Goal: Understand process/instructions: Learn how to perform a task or action

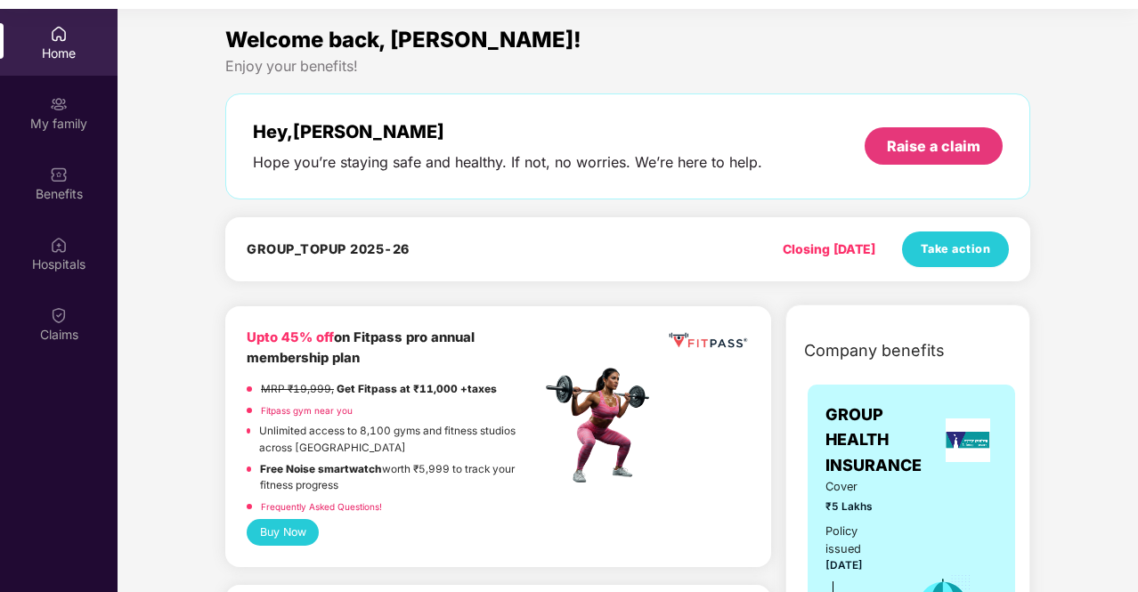
scroll to position [100, 0]
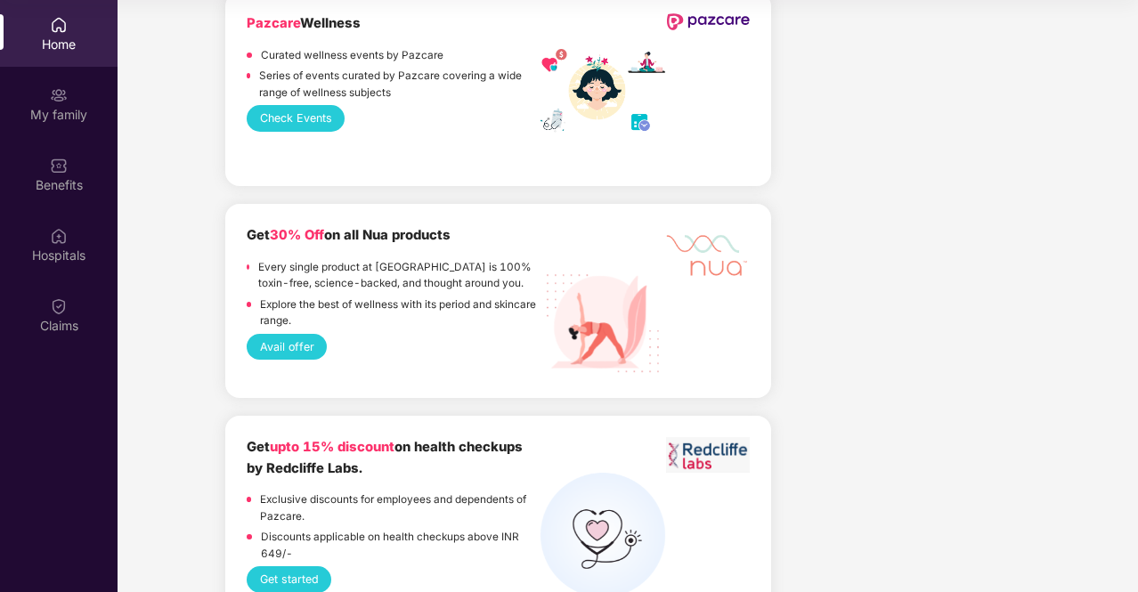
scroll to position [2173, 0]
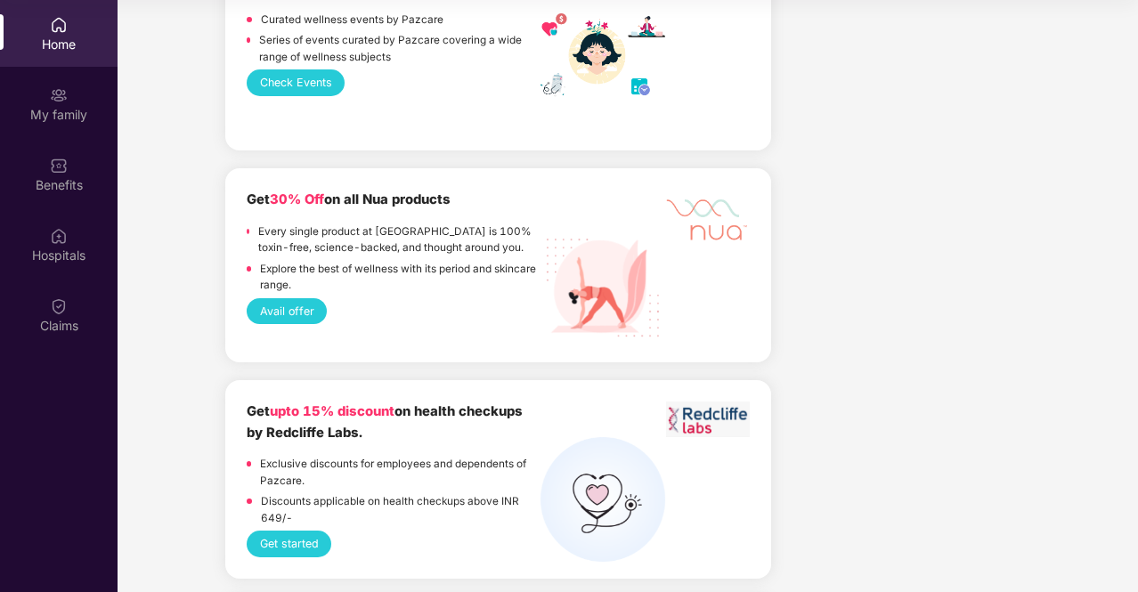
click at [319, 549] on button "Get started" at bounding box center [289, 544] width 85 height 26
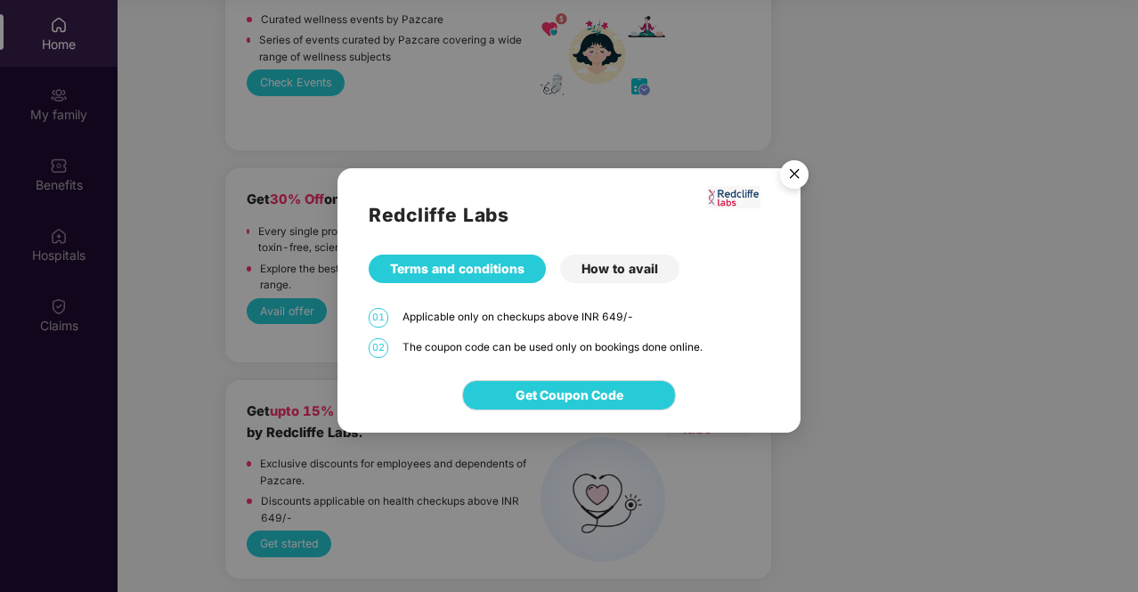
click at [595, 266] on div "How to avail" at bounding box center [619, 269] width 119 height 28
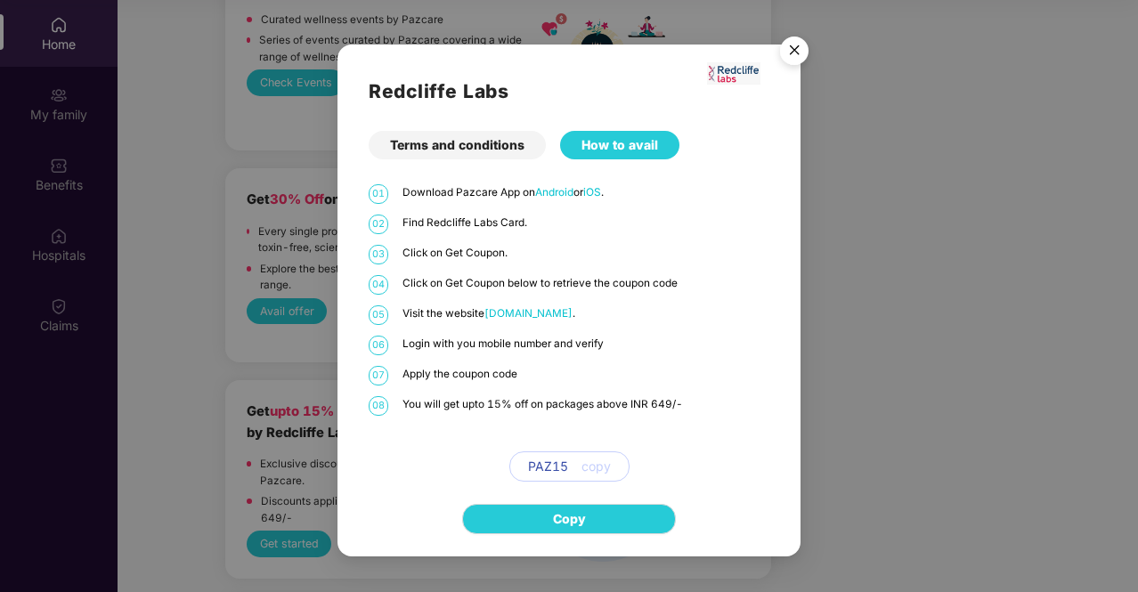
click at [533, 314] on span "[DOMAIN_NAME]" at bounding box center [528, 313] width 88 height 12
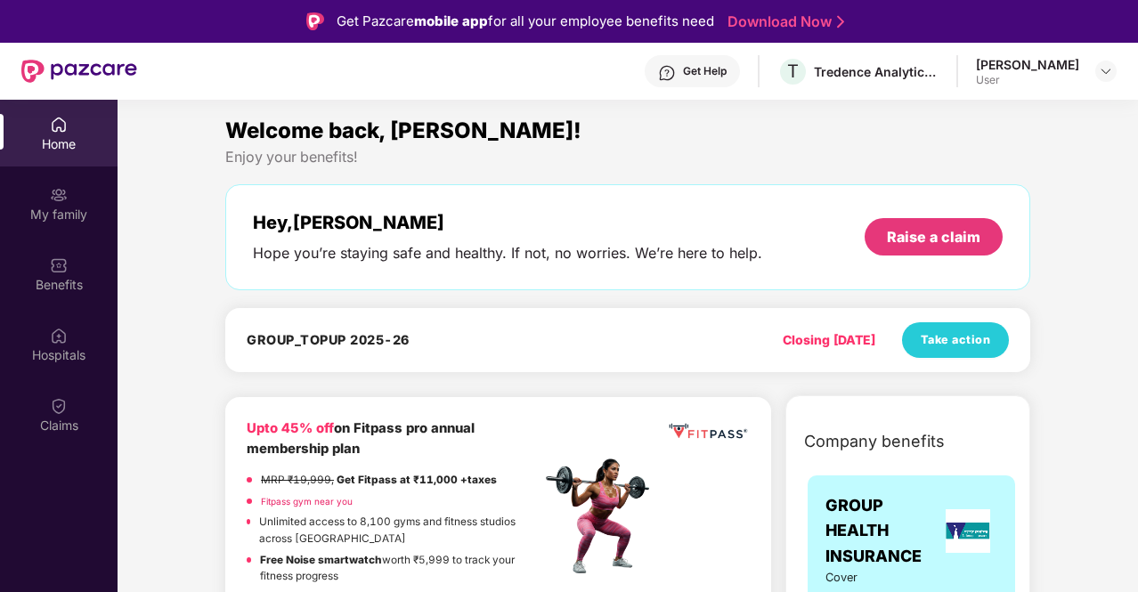
scroll to position [100, 0]
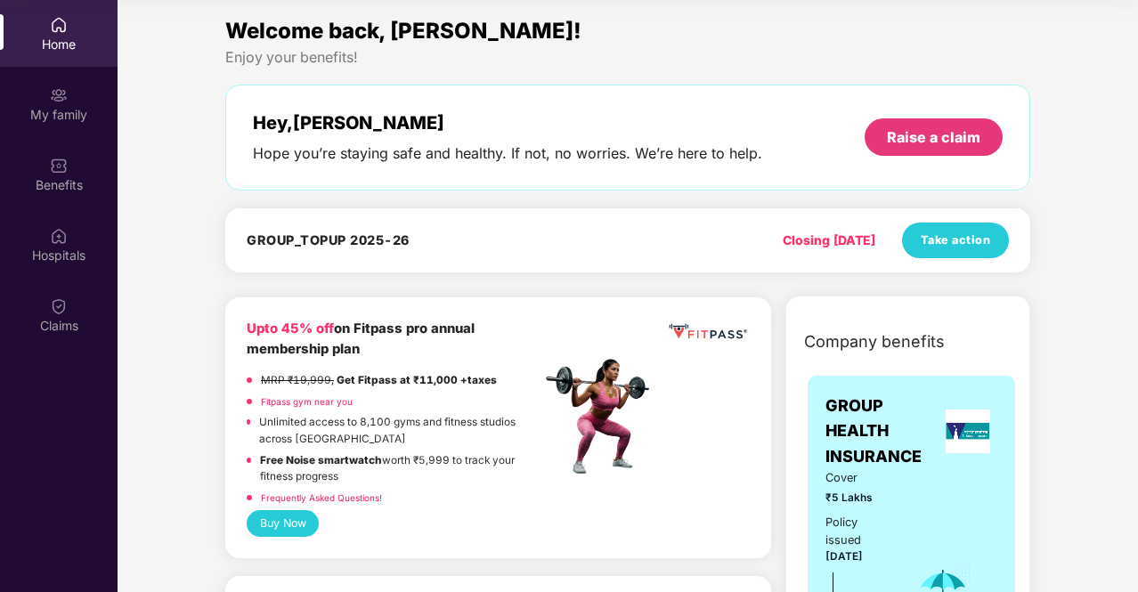
drag, startPoint x: 1132, startPoint y: 359, endPoint x: 1139, endPoint y: 298, distance: 61.0
click at [1137, 298] on html "Get Pazcare mobile app for all your employee benefits need Download Now Get Hel…" at bounding box center [569, 196] width 1138 height 592
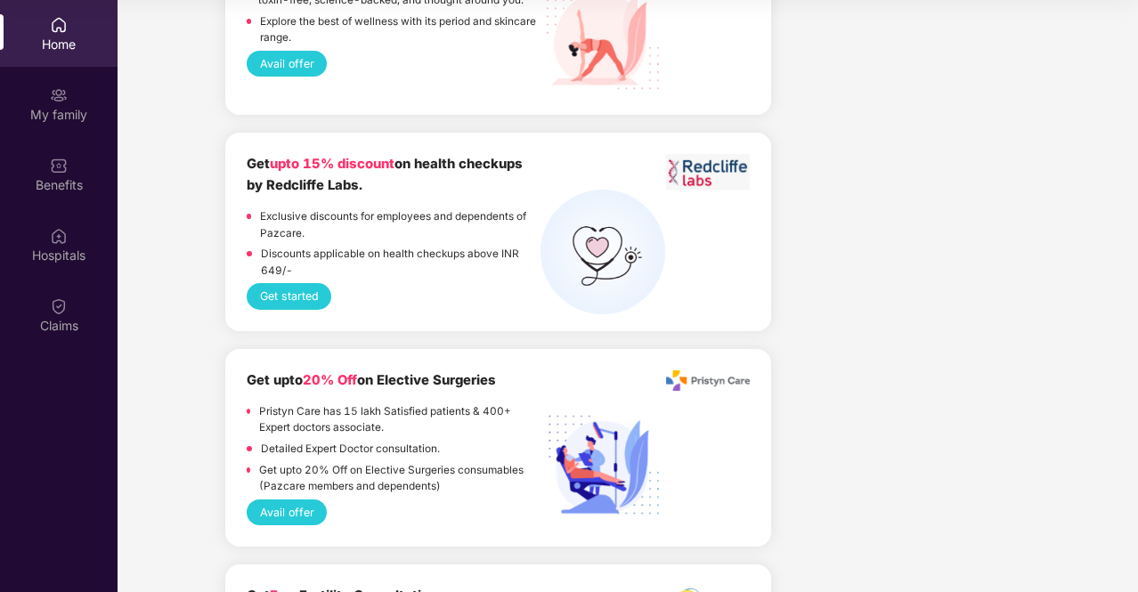
scroll to position [2422, 0]
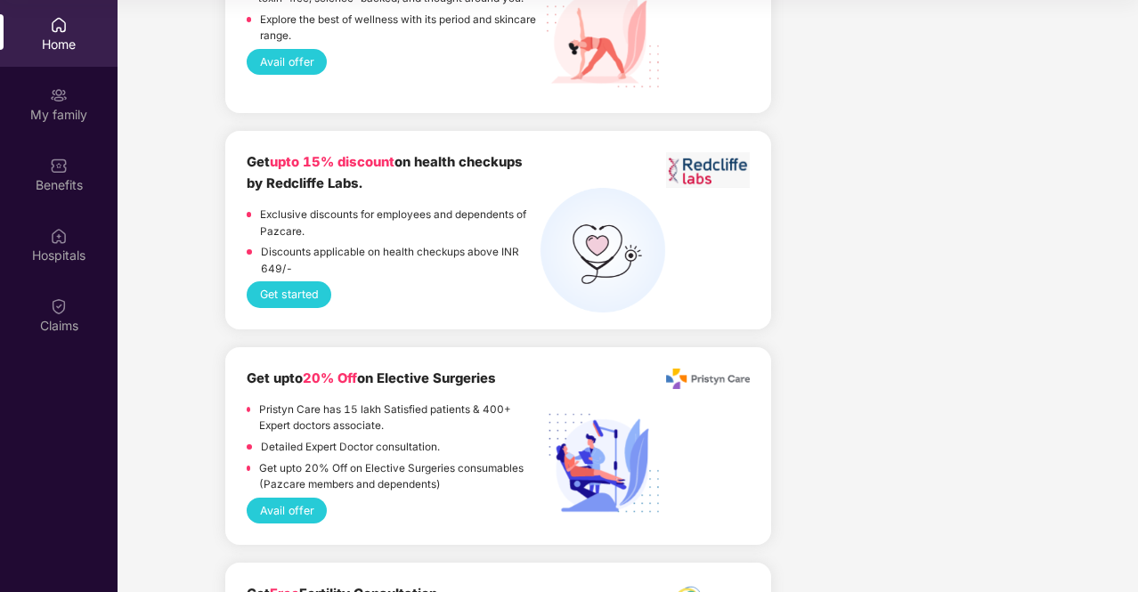
click at [296, 288] on button "Get started" at bounding box center [289, 294] width 85 height 26
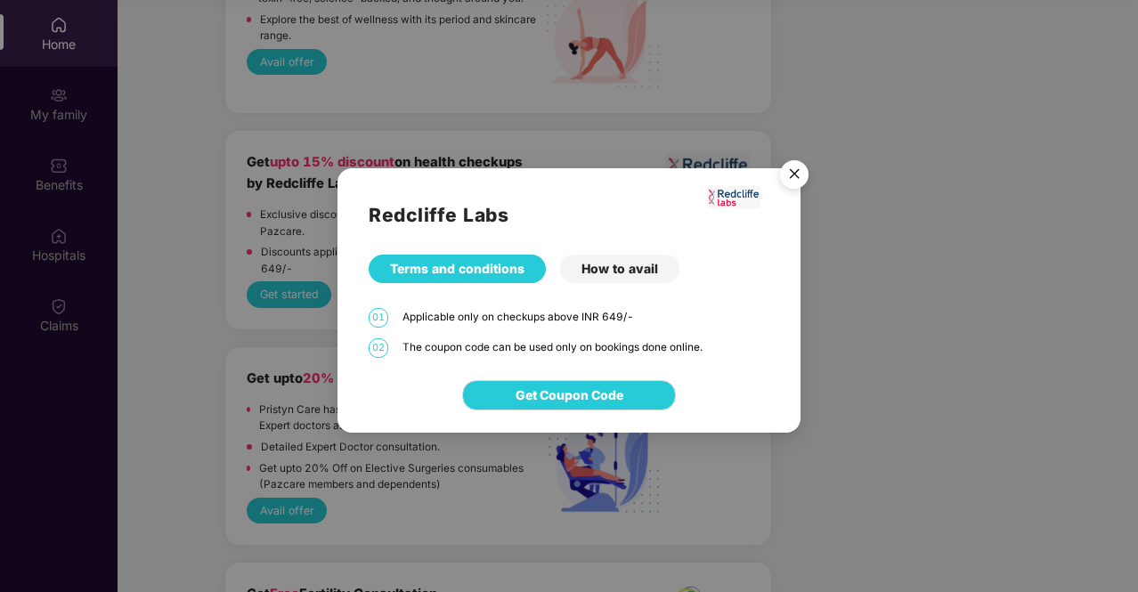
click at [606, 272] on div "How to avail" at bounding box center [619, 269] width 119 height 28
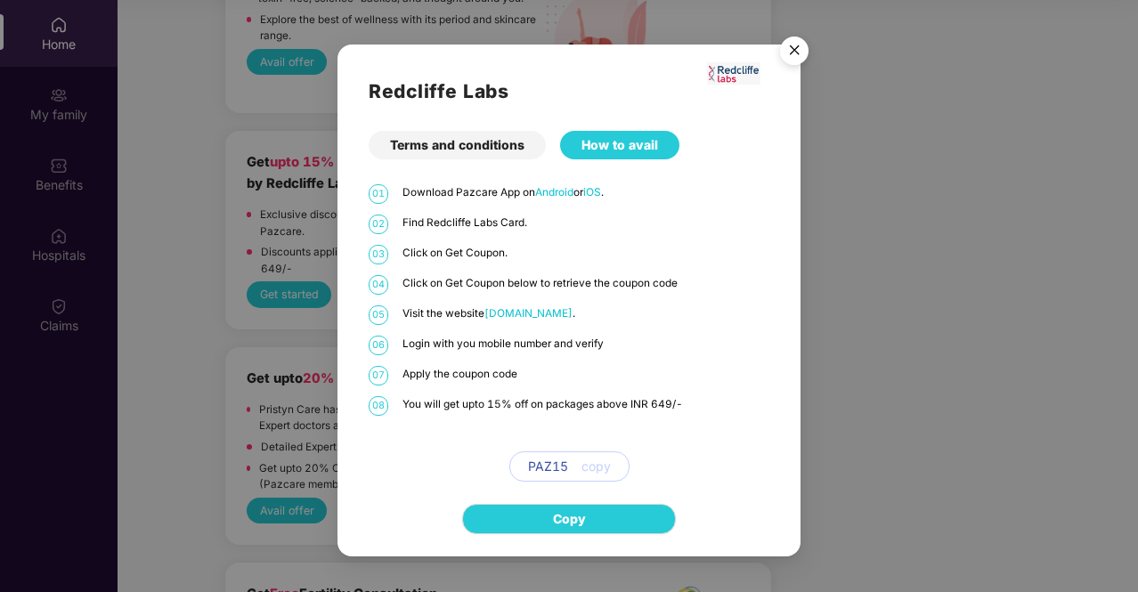
click at [541, 308] on span "[DOMAIN_NAME]" at bounding box center [528, 313] width 88 height 12
